Goal: Information Seeking & Learning: Learn about a topic

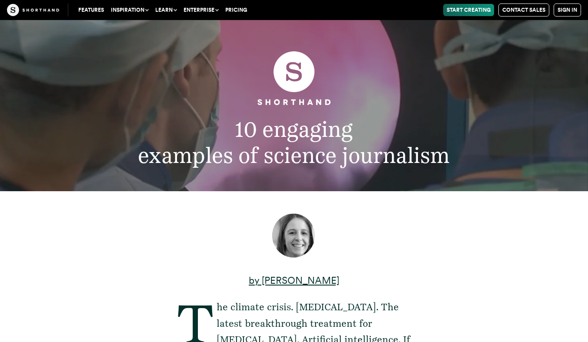
drag, startPoint x: 221, startPoint y: 2, endPoint x: 116, endPoint y: 83, distance: 133.3
click at [116, 83] on figure at bounding box center [293, 80] width 449 height 60
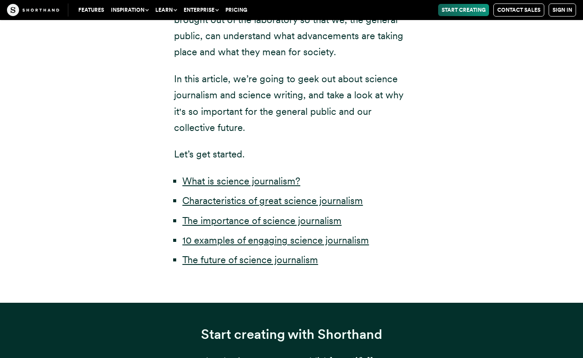
scroll to position [391, 0]
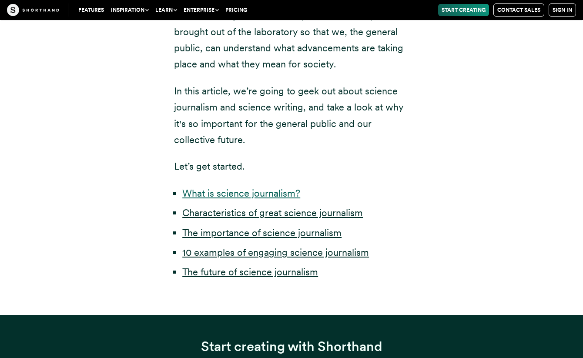
click at [203, 194] on link "What is science journalism?" at bounding box center [241, 192] width 118 height 11
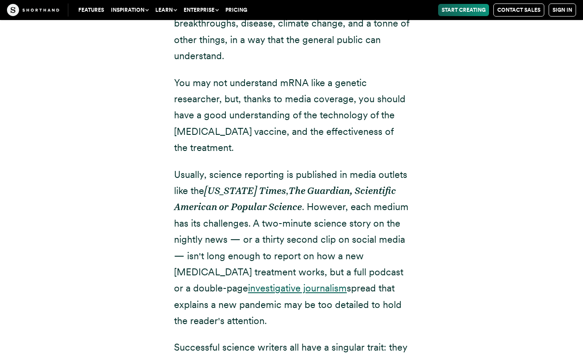
scroll to position [1144, 0]
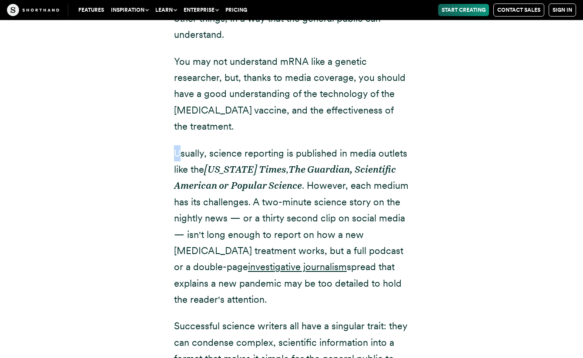
drag, startPoint x: 176, startPoint y: 137, endPoint x: 182, endPoint y: 137, distance: 6.5
click at [182, 145] on p "Usually, science reporting is published in media outlets like the [US_STATE] Ti…" at bounding box center [291, 226] width 235 height 163
drag, startPoint x: 175, startPoint y: 136, endPoint x: 286, endPoint y: 276, distance: 178.0
click at [286, 276] on p "Usually, science reporting is published in media outlets like the [US_STATE] Ti…" at bounding box center [291, 226] width 235 height 163
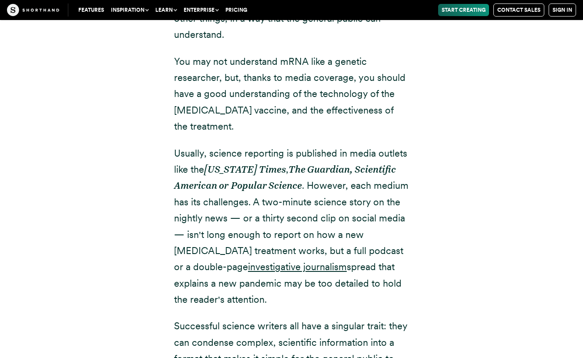
click at [285, 274] on p "Usually, science reporting is published in media outlets like the [US_STATE] Ti…" at bounding box center [291, 226] width 235 height 163
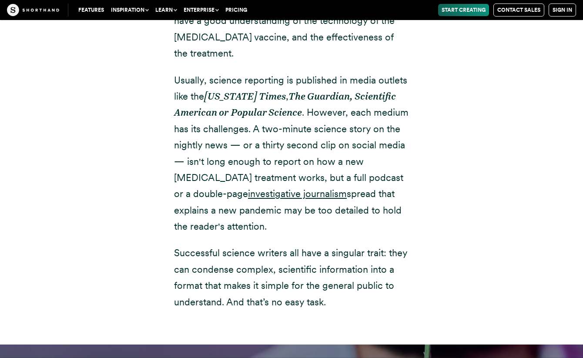
scroll to position [1230, 0]
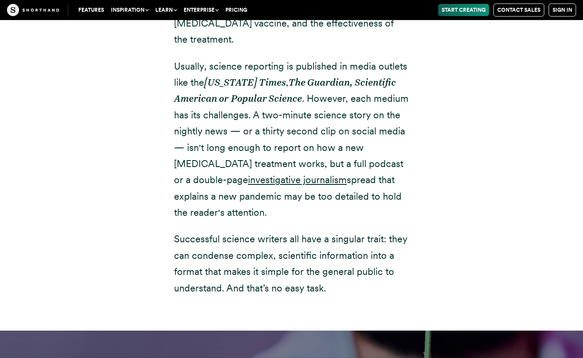
drag, startPoint x: 327, startPoint y: 273, endPoint x: 230, endPoint y: 274, distance: 97.4
click at [230, 274] on p "Successful science writers all have a singular trait: they can condense complex…" at bounding box center [291, 263] width 235 height 65
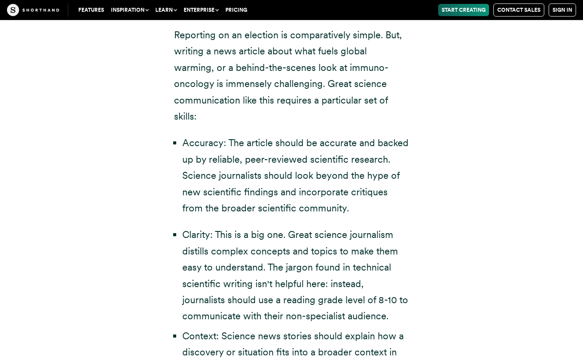
scroll to position [1839, 0]
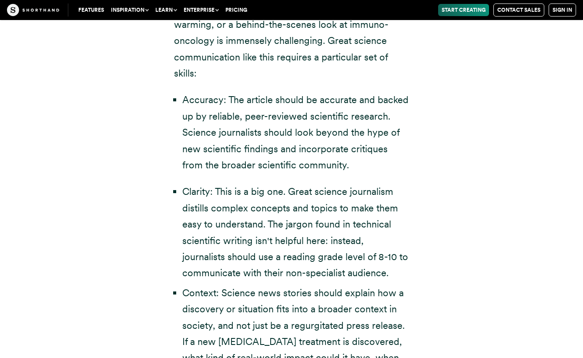
click at [194, 92] on li "Accuracy: The article should be accurate and backed up by reliable, peer-review…" at bounding box center [295, 132] width 227 height 81
click at [196, 92] on li "Accuracy: The article should be accurate and backed up by reliable, peer-review…" at bounding box center [295, 132] width 227 height 81
click at [224, 92] on li "Accuracy: The article should be accurate and backed up by reliable, peer-review…" at bounding box center [295, 132] width 227 height 81
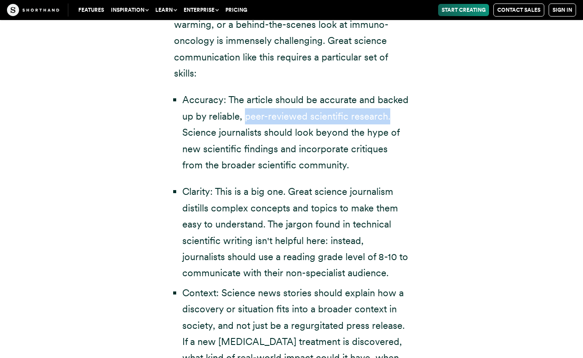
drag, startPoint x: 244, startPoint y: 83, endPoint x: 387, endPoint y: 80, distance: 143.5
click at [387, 92] on li "Accuracy: The article should be accurate and backed up by reliable, peer-review…" at bounding box center [295, 132] width 227 height 81
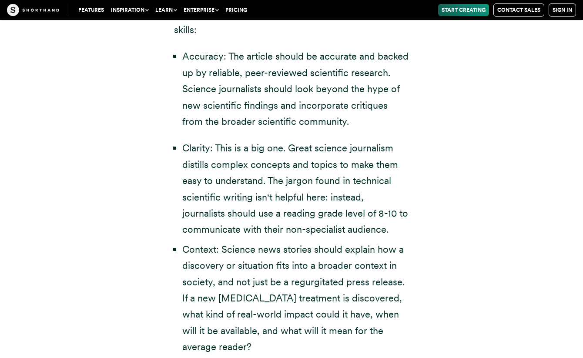
click at [196, 140] on li "Clarity: This is a big one. Great science journalism distills complex concepts …" at bounding box center [295, 188] width 227 height 97
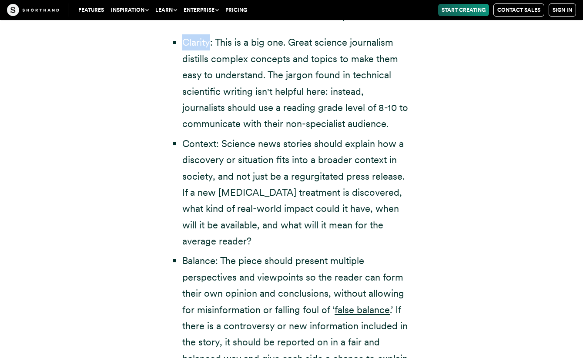
scroll to position [2013, 0]
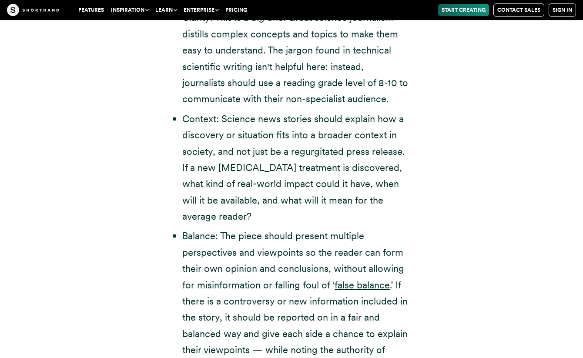
click at [199, 111] on li "Context: Science news stories should explain how a discovery or situation fits …" at bounding box center [295, 168] width 227 height 114
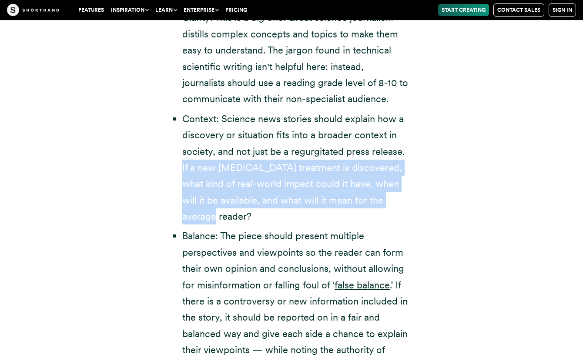
drag, startPoint x: 186, startPoint y: 136, endPoint x: 253, endPoint y: 178, distance: 79.1
click at [253, 178] on ul "Clarity: This is a big one. Great science journalism distills complex concepts …" at bounding box center [291, 192] width 235 height 365
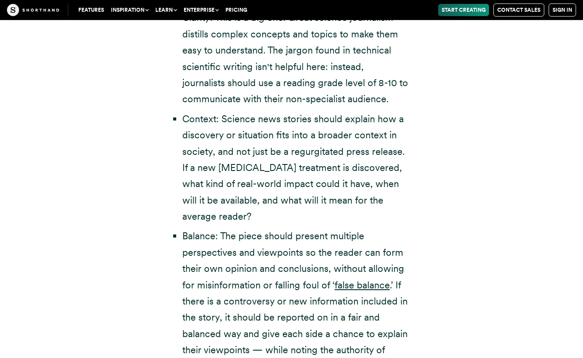
click at [204, 228] on li "Balance: The piece should present multiple perspectives and viewpoints so the r…" at bounding box center [295, 301] width 227 height 147
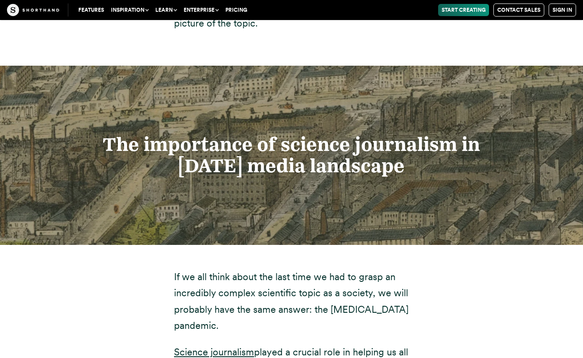
scroll to position [2491, 0]
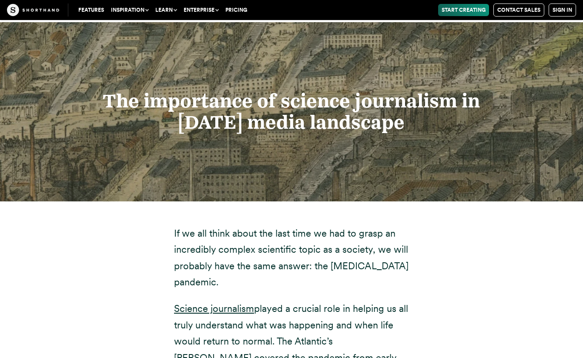
click at [270, 232] on p "If we all think about the last time we had to grasp an incredibly complex scien…" at bounding box center [291, 257] width 235 height 65
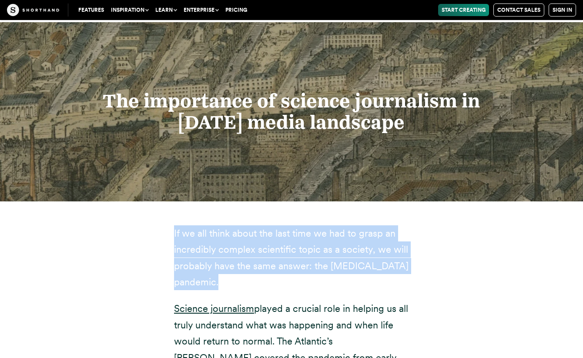
click at [270, 232] on p "If we all think about the last time we had to grasp an incredibly complex scien…" at bounding box center [291, 257] width 235 height 65
click at [273, 237] on p "If we all think about the last time we had to grasp an incredibly complex scien…" at bounding box center [291, 257] width 235 height 65
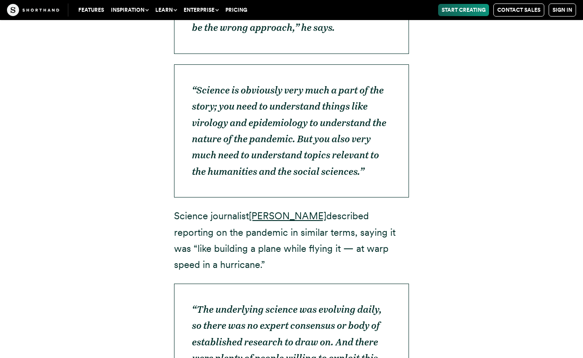
scroll to position [3274, 0]
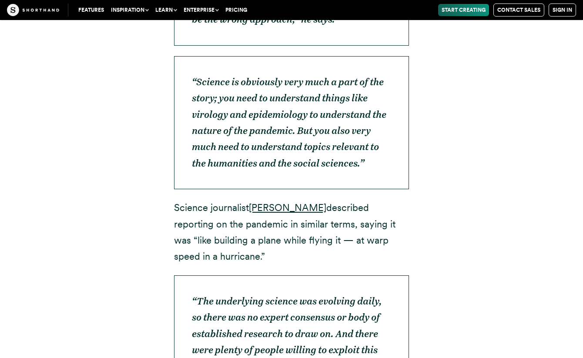
drag, startPoint x: 174, startPoint y: 146, endPoint x: 233, endPoint y: 184, distance: 70.1
click at [233, 200] on p "Science journalist [PERSON_NAME] described reporting on the pandemic in similar…" at bounding box center [291, 232] width 235 height 65
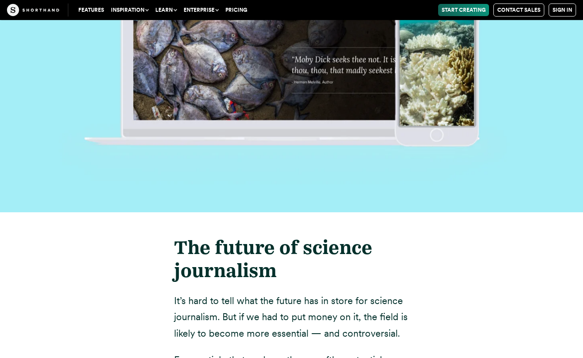
scroll to position [17405, 0]
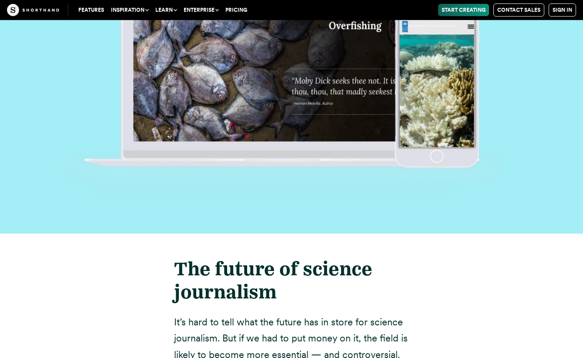
click at [229, 314] on p "It’s hard to tell what the future has in store for science journalism. But if w…" at bounding box center [291, 338] width 235 height 49
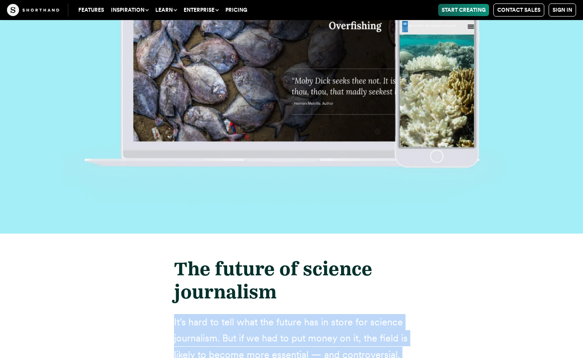
click at [229, 314] on p "It’s hard to tell what the future has in store for science journalism. But if w…" at bounding box center [291, 338] width 235 height 49
click at [373, 314] on p "It’s hard to tell what the future has in store for science journalism. But if w…" at bounding box center [291, 338] width 235 height 49
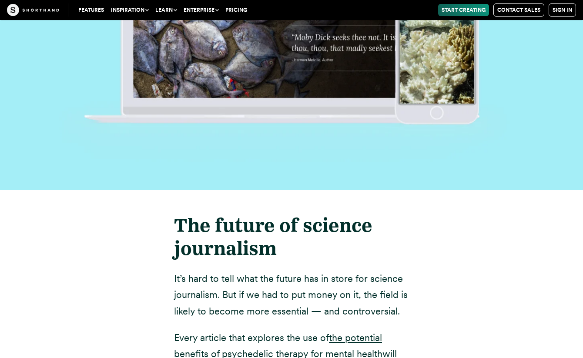
scroll to position [17492, 0]
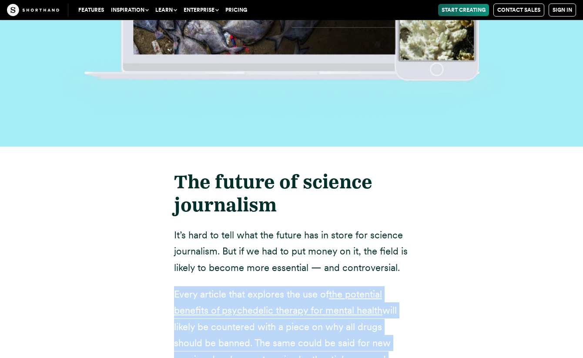
drag, startPoint x: 377, startPoint y: 199, endPoint x: 180, endPoint y: 94, distance: 223.1
click at [263, 286] on p "Every article that explores the use of the potential benefits of psychedelic th…" at bounding box center [291, 359] width 235 height 147
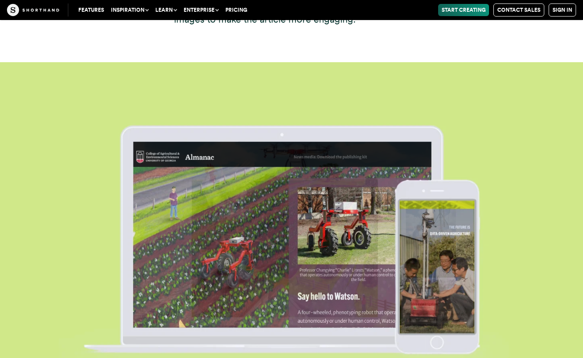
scroll to position [8753, 0]
